Goal: Check status

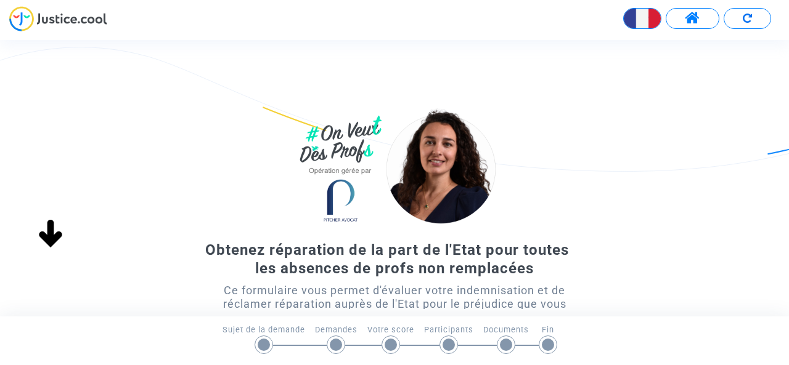
scroll to position [123, 0]
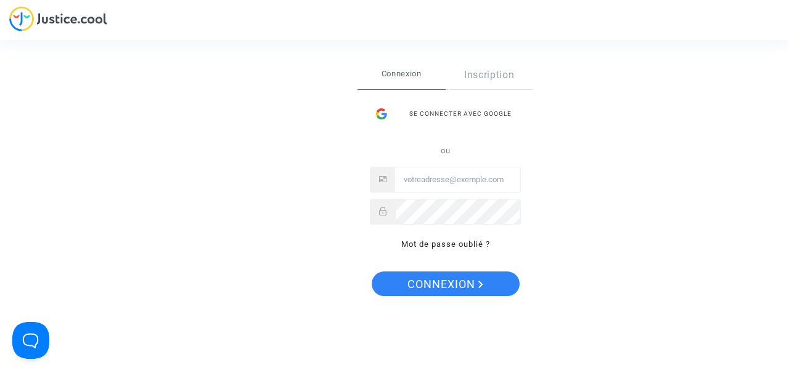
click at [446, 178] on input "Email" at bounding box center [457, 180] width 125 height 25
type input "mathildegourdon@hotmail.com"
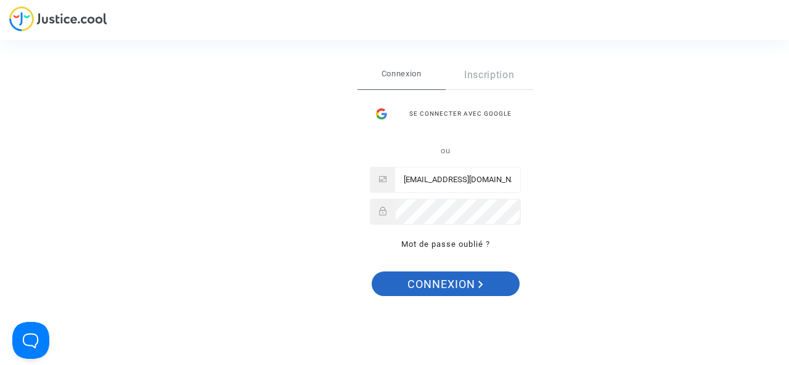
click at [447, 289] on span "Connexion" at bounding box center [445, 285] width 76 height 26
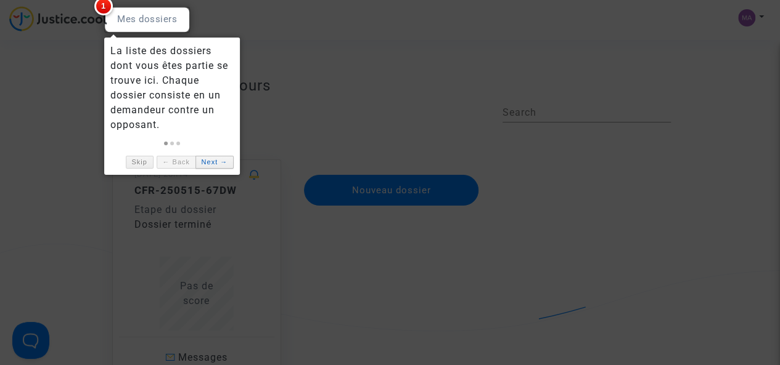
click at [214, 163] on link "Next →" at bounding box center [214, 162] width 38 height 13
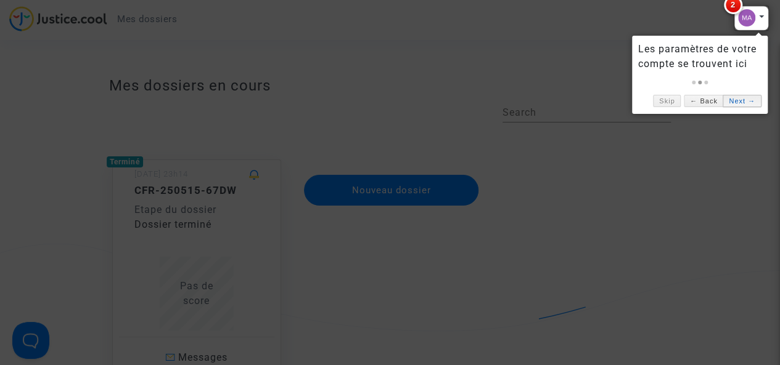
click at [738, 100] on link "Next →" at bounding box center [741, 101] width 38 height 13
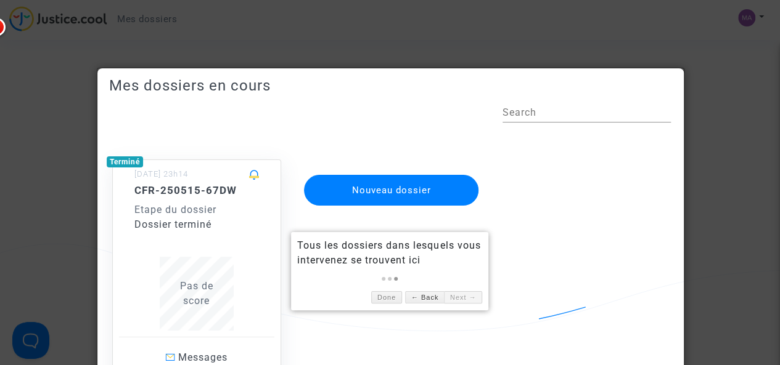
click at [712, 69] on div at bounding box center [390, 182] width 780 height 365
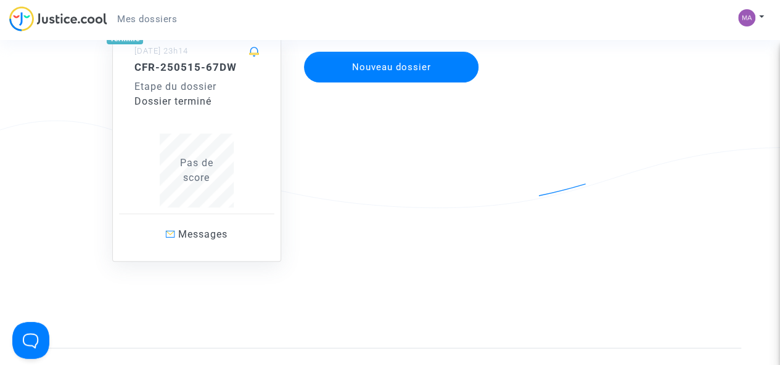
scroll to position [62, 0]
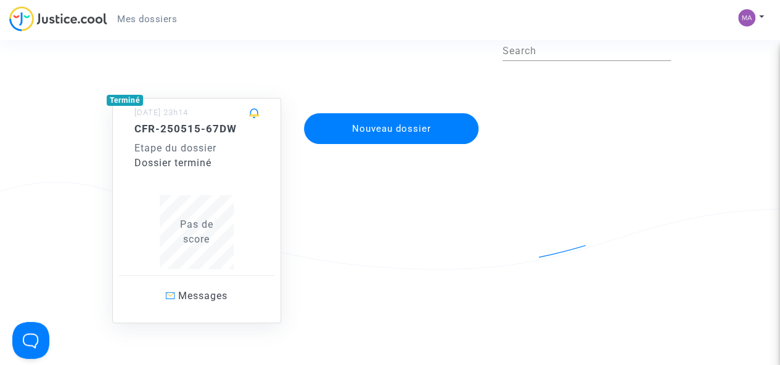
click at [195, 166] on div "Dossier terminé" at bounding box center [196, 163] width 124 height 15
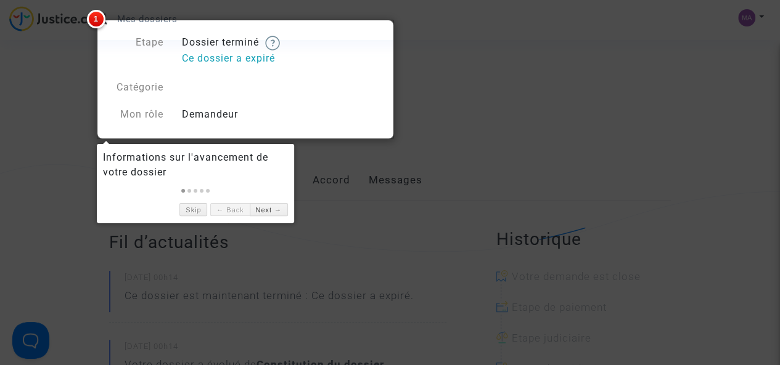
scroll to position [62, 0]
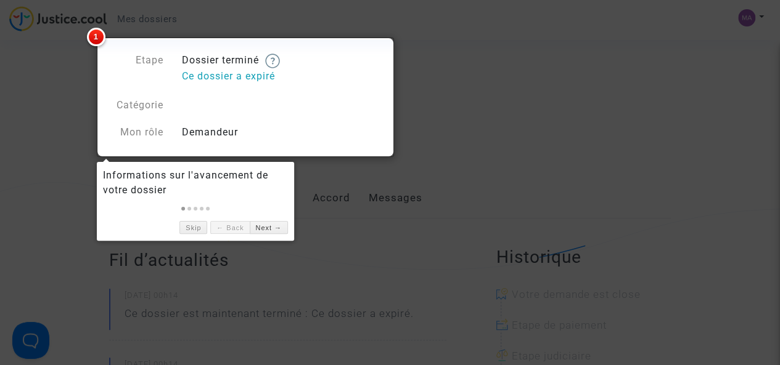
click at [545, 176] on div at bounding box center [390, 182] width 780 height 365
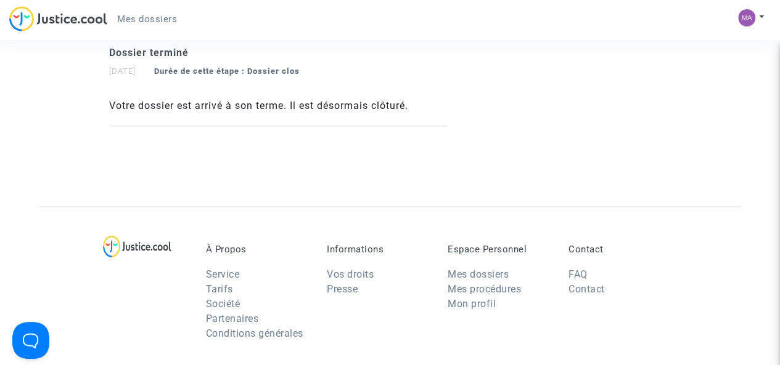
scroll to position [801, 0]
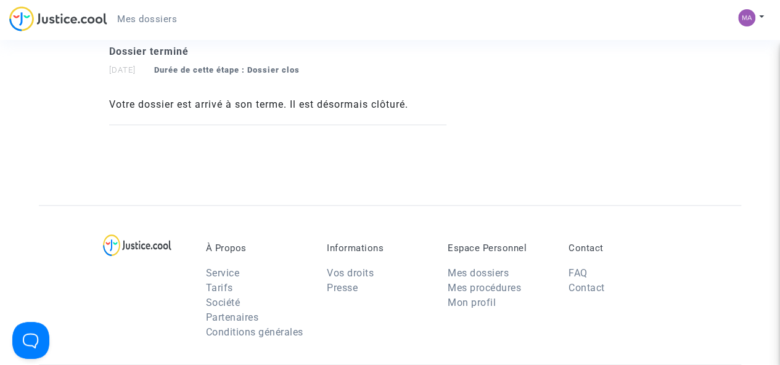
click at [582, 248] on p "Contact" at bounding box center [619, 248] width 102 height 11
click at [584, 288] on link "Contact" at bounding box center [586, 288] width 36 height 12
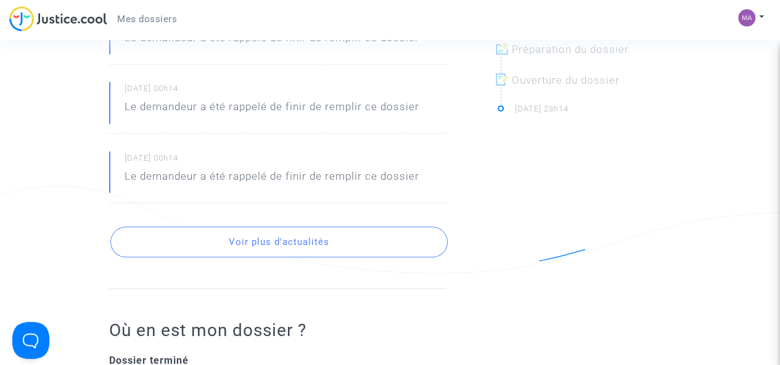
scroll to position [493, 0]
click at [263, 237] on button "Voir plus d'actualités" at bounding box center [278, 241] width 337 height 31
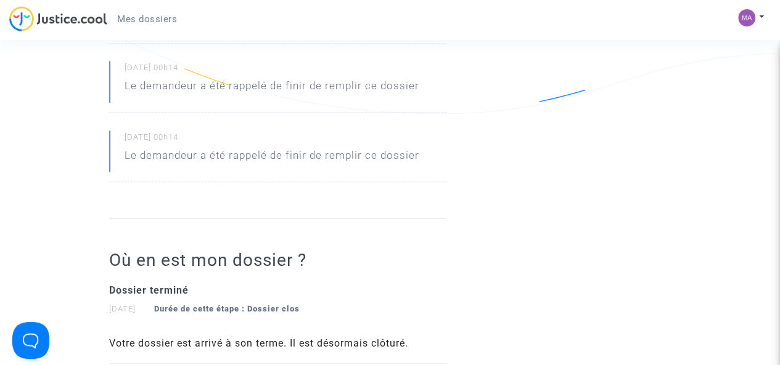
scroll to position [678, 0]
